Goal: Download file/media

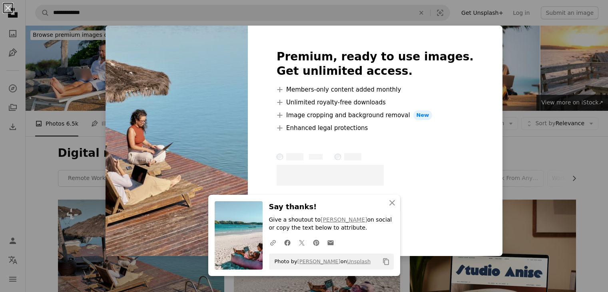
scroll to position [76, 0]
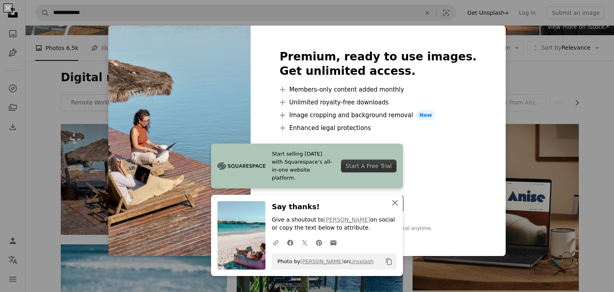
click at [392, 204] on icon "button" at bounding box center [395, 203] width 6 height 6
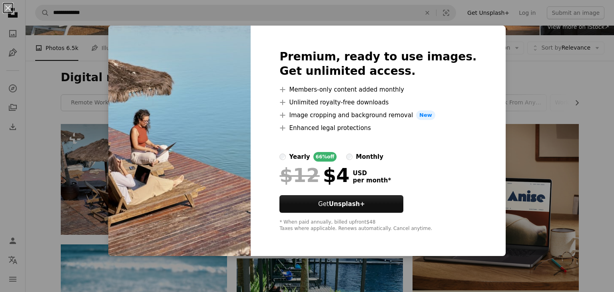
click at [598, 154] on div "An X shape Premium, ready to use images. Get unlimited access. A plus sign Memb…" at bounding box center [307, 146] width 614 height 292
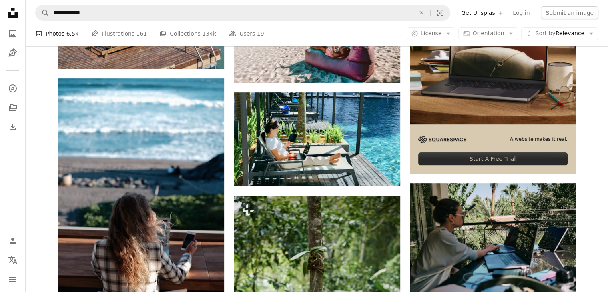
scroll to position [251, 0]
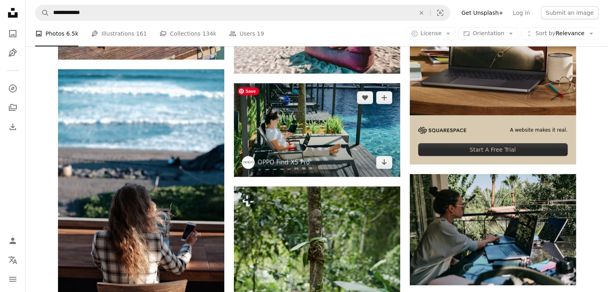
click at [325, 132] on img at bounding box center [317, 130] width 166 height 94
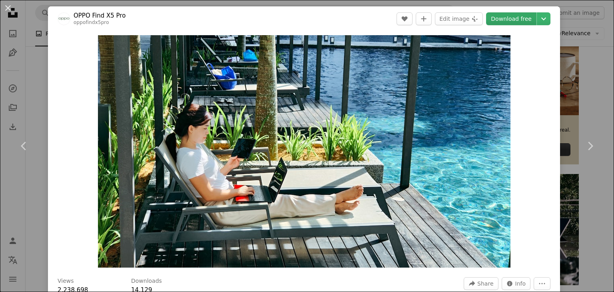
click at [505, 18] on link "Download free" at bounding box center [511, 18] width 50 height 13
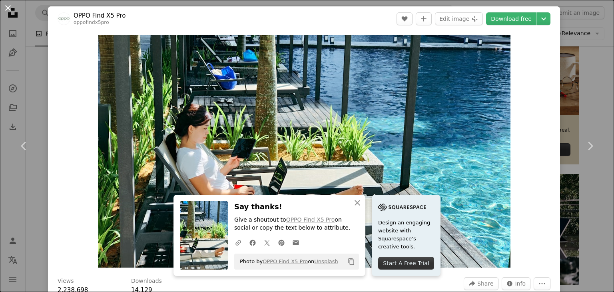
click at [11, 10] on button "An X shape" at bounding box center [8, 8] width 10 height 10
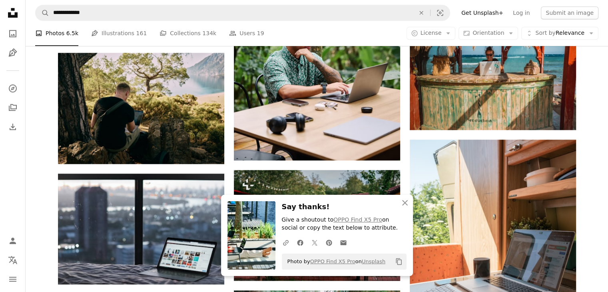
scroll to position [537, 0]
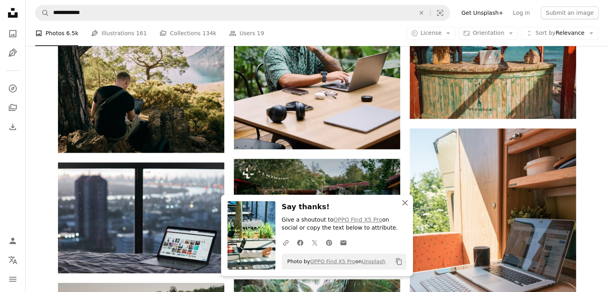
click at [408, 205] on icon "An X shape" at bounding box center [405, 203] width 10 height 10
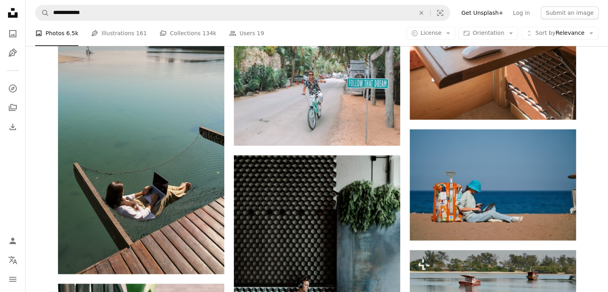
scroll to position [789, 0]
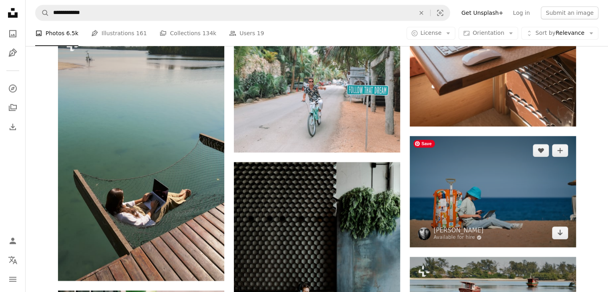
click at [512, 205] on img at bounding box center [493, 191] width 166 height 111
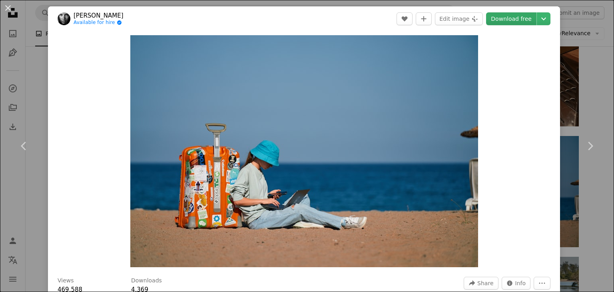
click at [507, 20] on link "Download free" at bounding box center [511, 18] width 50 height 13
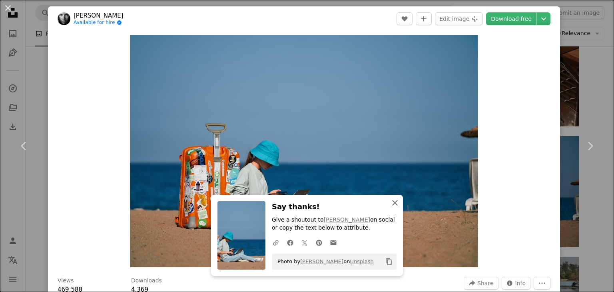
click at [393, 205] on icon "An X shape" at bounding box center [395, 203] width 10 height 10
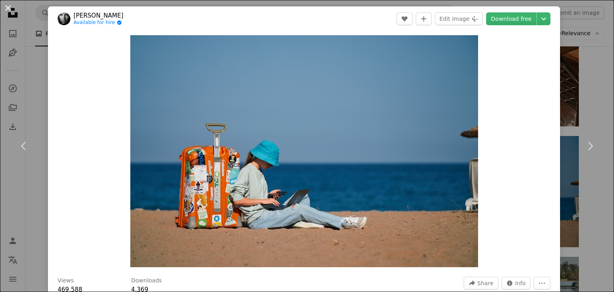
click at [9, 5] on button "An X shape" at bounding box center [8, 8] width 10 height 10
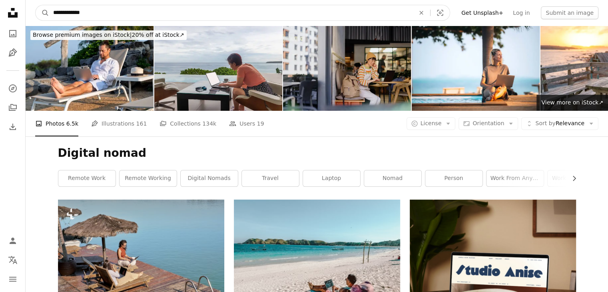
click at [204, 13] on input "**********" at bounding box center [230, 12] width 363 height 15
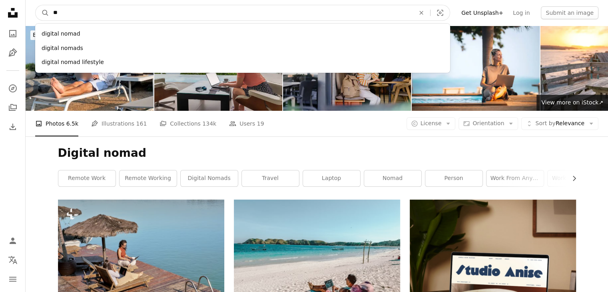
type input "*"
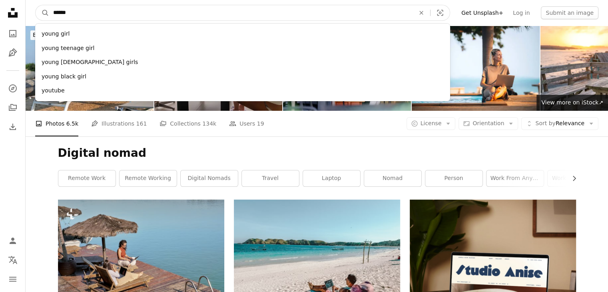
type input "*******"
click button "A magnifying glass" at bounding box center [43, 12] width 14 height 15
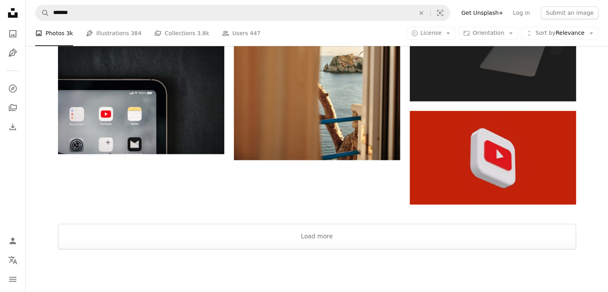
scroll to position [1003, 0]
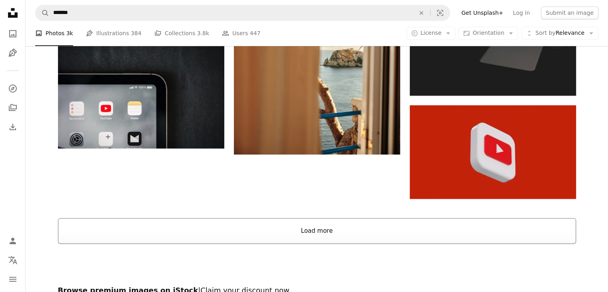
click at [310, 233] on button "Load more" at bounding box center [317, 231] width 518 height 26
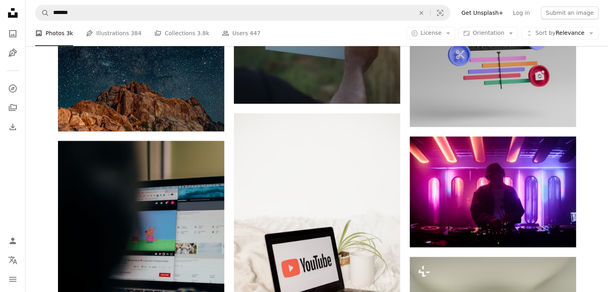
scroll to position [4020, 0]
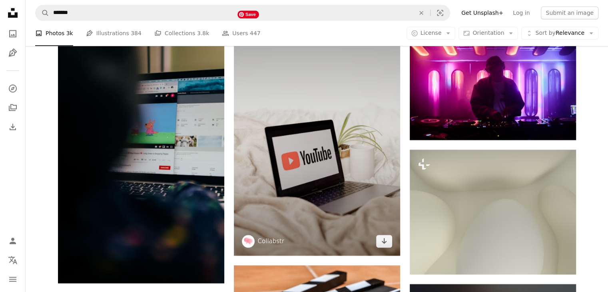
click at [319, 226] on img at bounding box center [317, 130] width 166 height 249
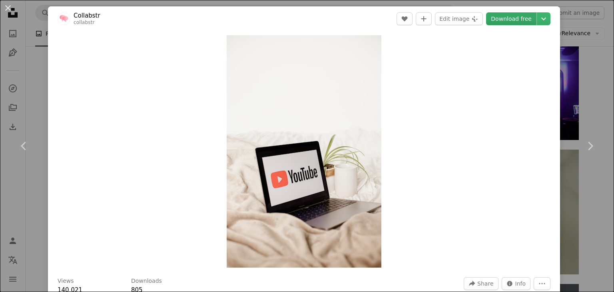
click at [510, 18] on link "Download free" at bounding box center [511, 18] width 50 height 13
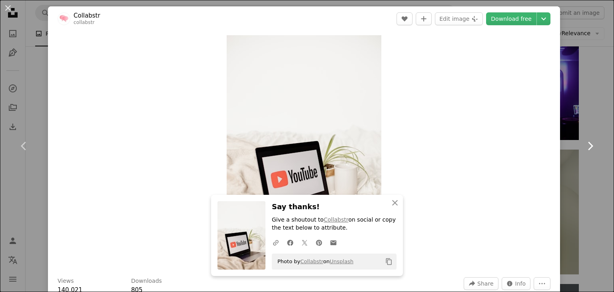
click at [596, 113] on link "Chevron right" at bounding box center [590, 146] width 48 height 77
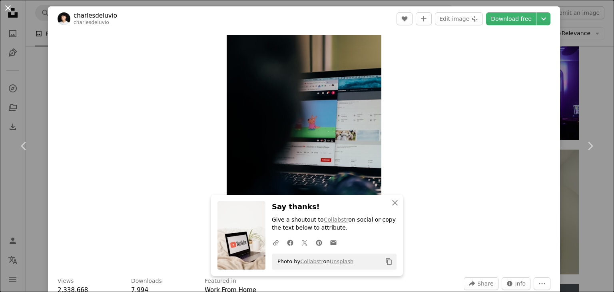
click at [6, 8] on button "An X shape" at bounding box center [8, 8] width 10 height 10
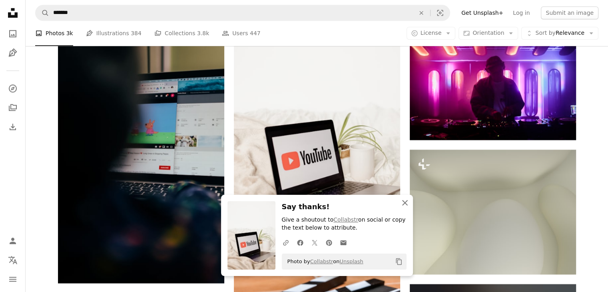
click at [403, 203] on icon "An X shape" at bounding box center [405, 203] width 10 height 10
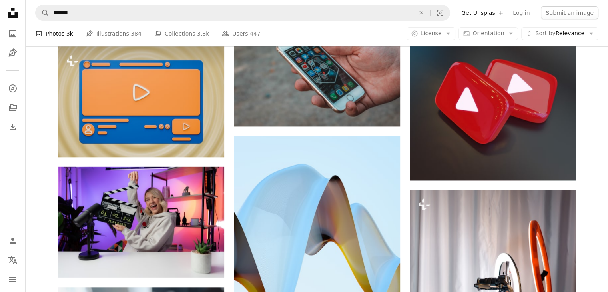
scroll to position [6308, 0]
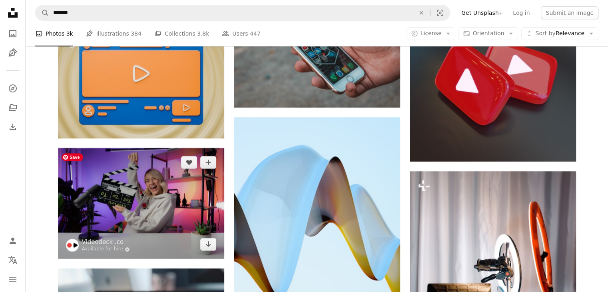
click at [199, 206] on img at bounding box center [141, 203] width 166 height 111
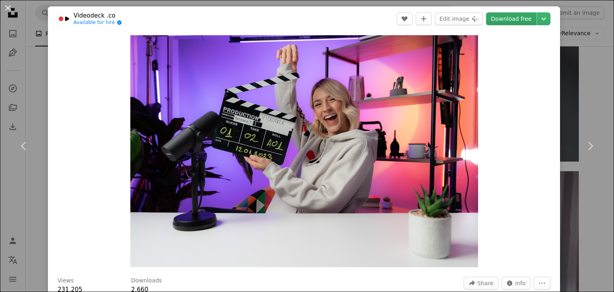
click at [502, 15] on link "Download free" at bounding box center [511, 18] width 50 height 13
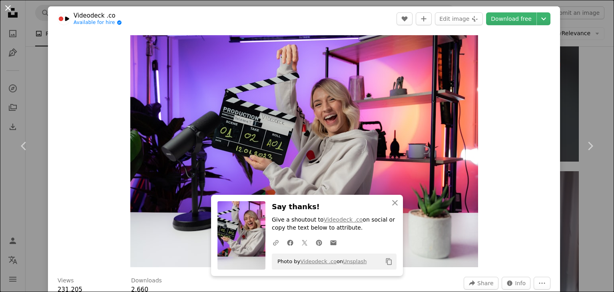
click at [10, 13] on button "An X shape" at bounding box center [8, 8] width 10 height 10
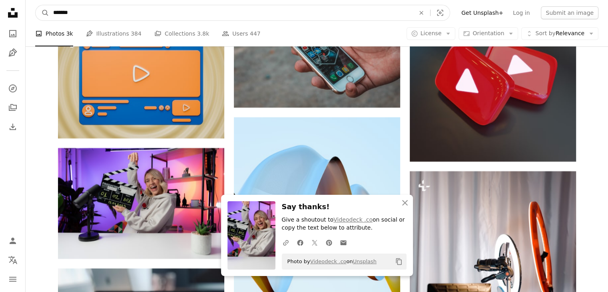
click at [84, 14] on input "*******" at bounding box center [230, 12] width 363 height 15
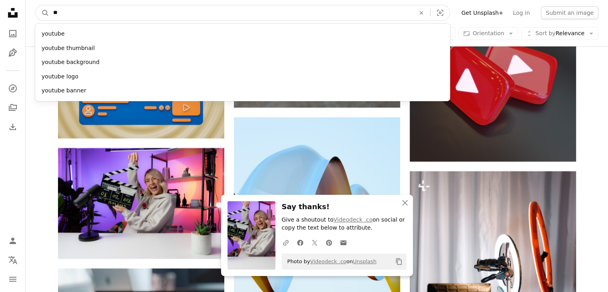
type input "*"
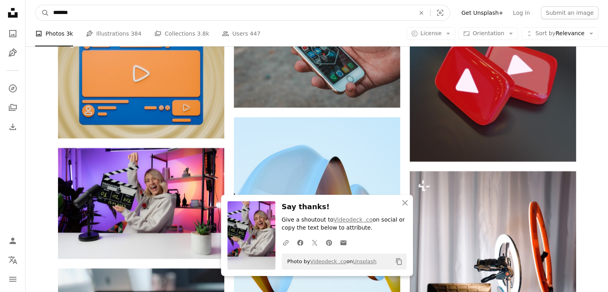
type input "********"
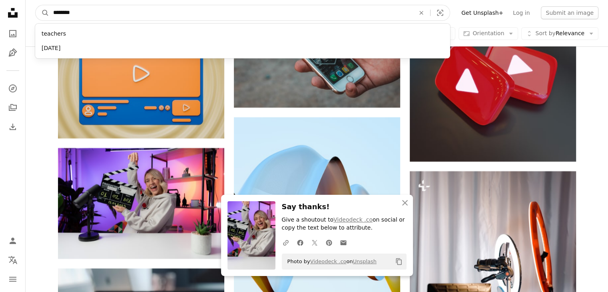
click button "A magnifying glass" at bounding box center [43, 12] width 14 height 15
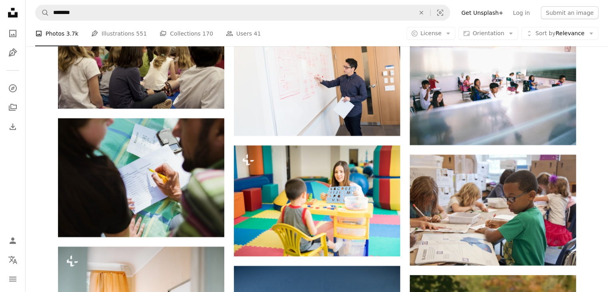
scroll to position [2134, 0]
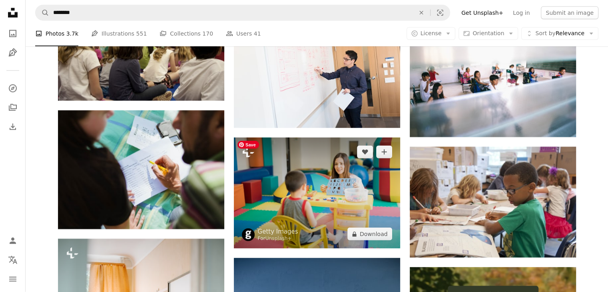
click at [312, 194] on img at bounding box center [317, 192] width 166 height 111
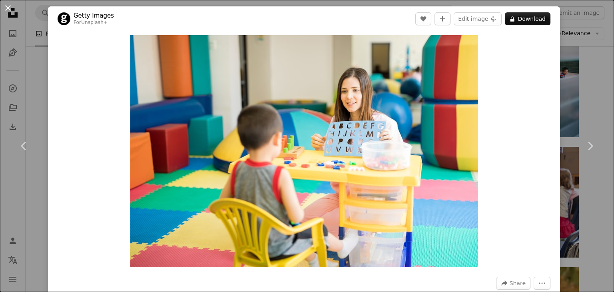
click at [9, 7] on button "An X shape" at bounding box center [8, 8] width 10 height 10
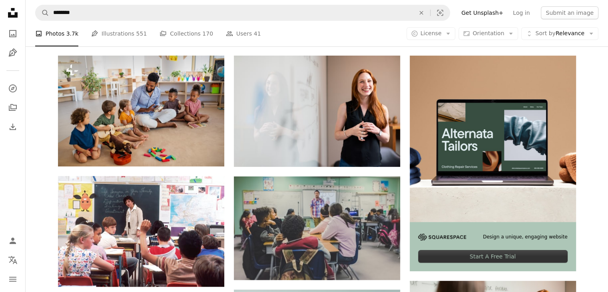
scroll to position [140, 0]
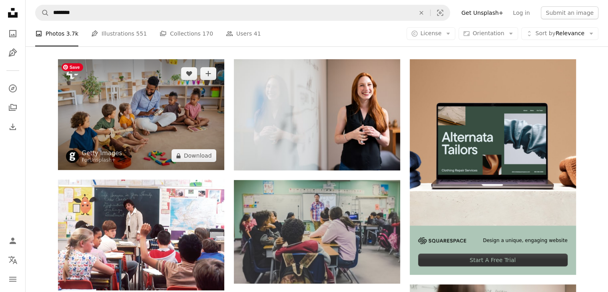
click at [193, 131] on img at bounding box center [141, 114] width 166 height 111
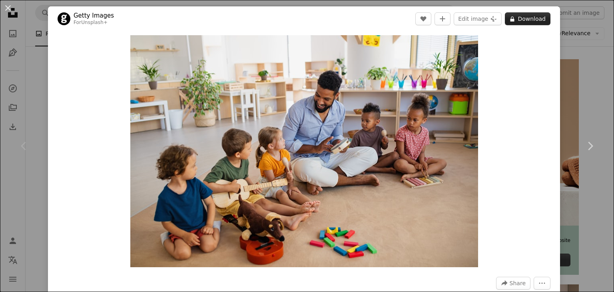
click at [522, 17] on button "A lock Download" at bounding box center [528, 18] width 46 height 13
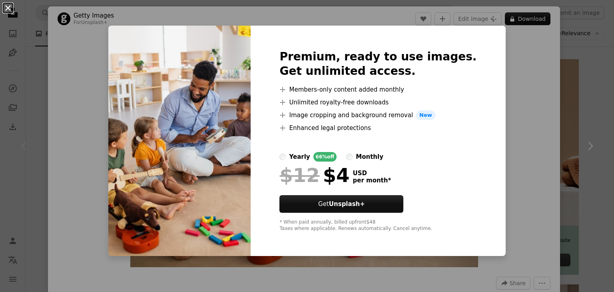
click at [10, 9] on button "An X shape" at bounding box center [8, 8] width 10 height 10
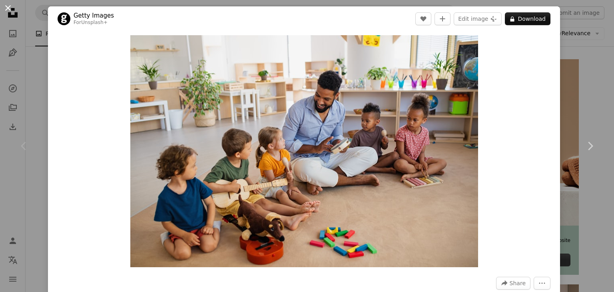
click at [9, 9] on button "An X shape" at bounding box center [8, 8] width 10 height 10
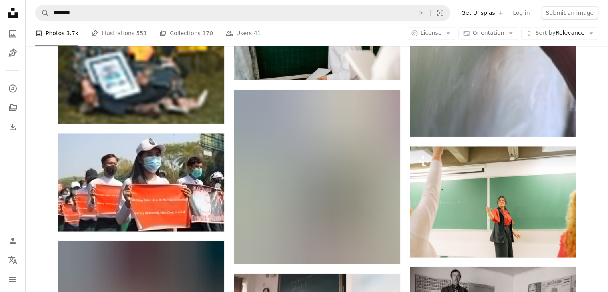
scroll to position [4396, 0]
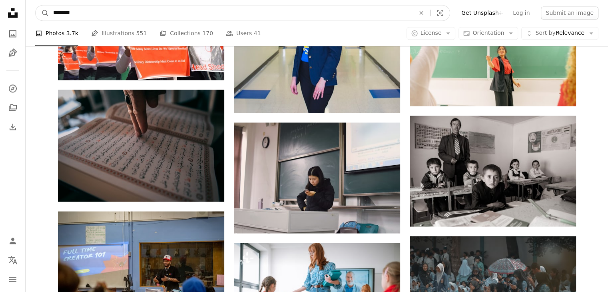
click at [159, 13] on input "********" at bounding box center [230, 12] width 363 height 15
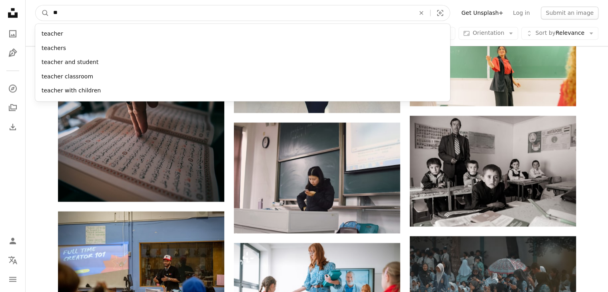
type input "*"
type input "***"
click at [36, 5] on button "A magnifying glass" at bounding box center [43, 12] width 14 height 15
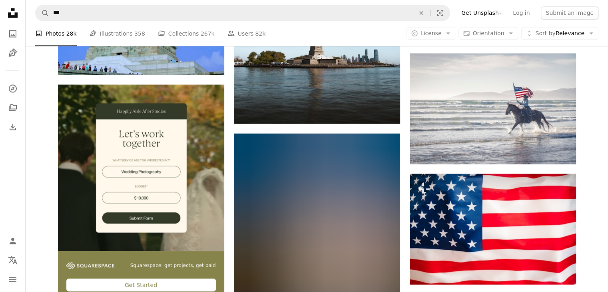
scroll to position [1551, 0]
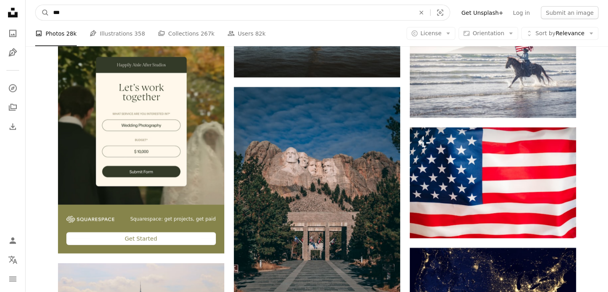
click at [96, 9] on input "***" at bounding box center [230, 12] width 363 height 15
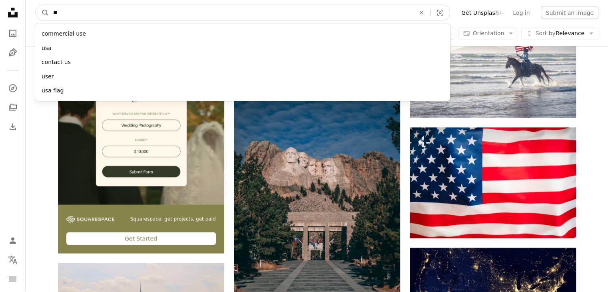
type input "*"
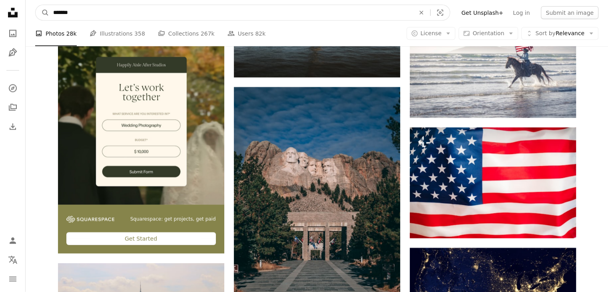
type input "********"
click button "A magnifying glass" at bounding box center [43, 12] width 14 height 15
